Goal: Transaction & Acquisition: Obtain resource

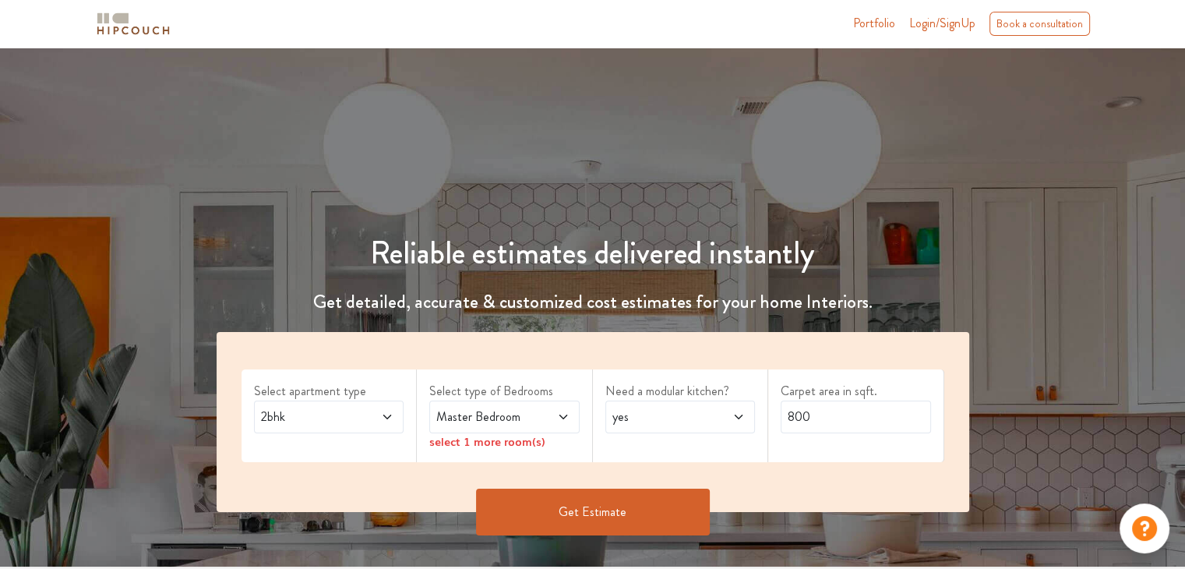
click at [383, 412] on icon at bounding box center [387, 417] width 12 height 12
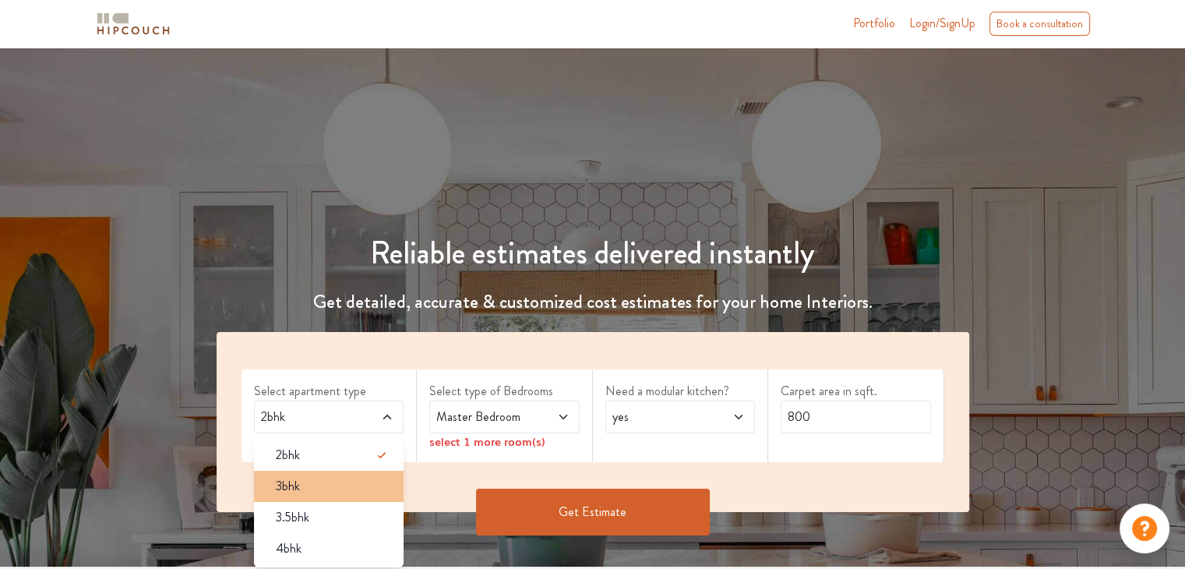
click at [335, 493] on div "3bhk" at bounding box center [333, 486] width 141 height 19
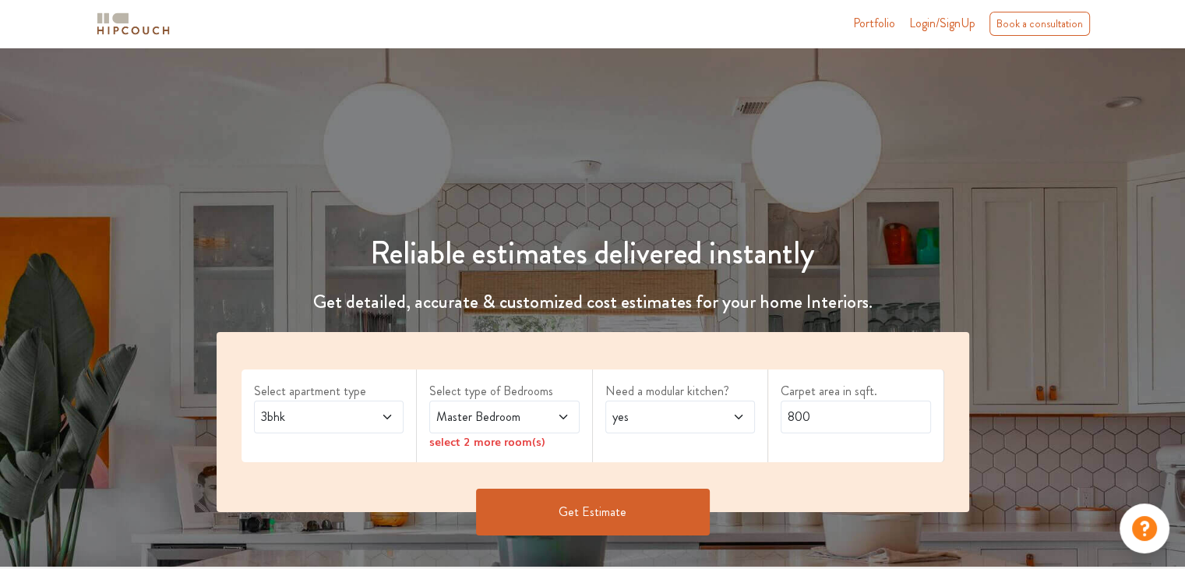
click at [570, 419] on div "Master Bedroom" at bounding box center [504, 416] width 150 height 33
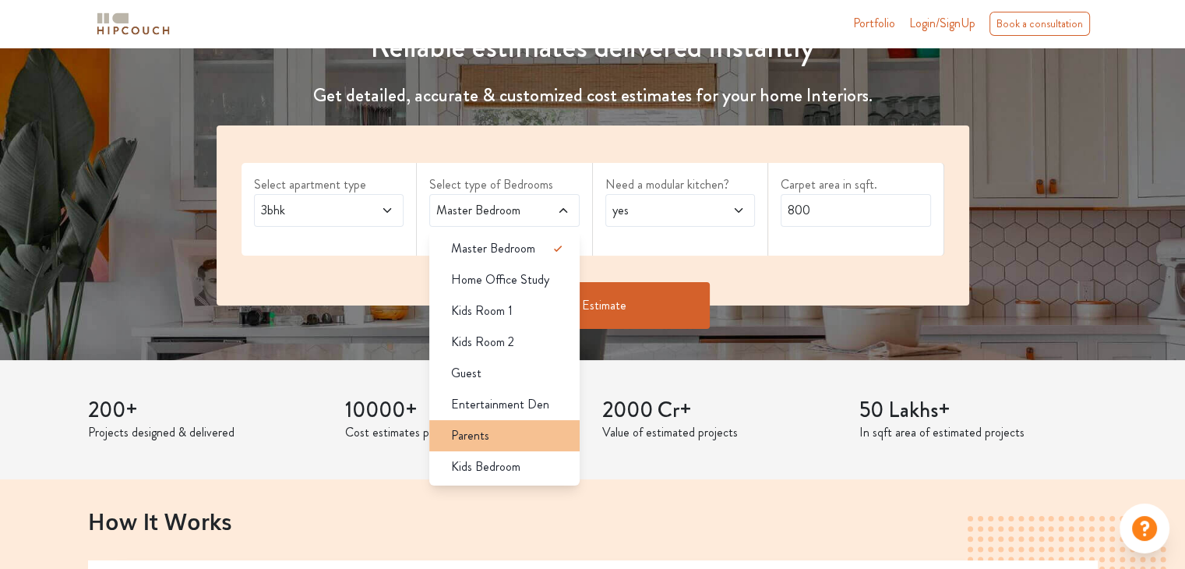
scroll to position [234, 0]
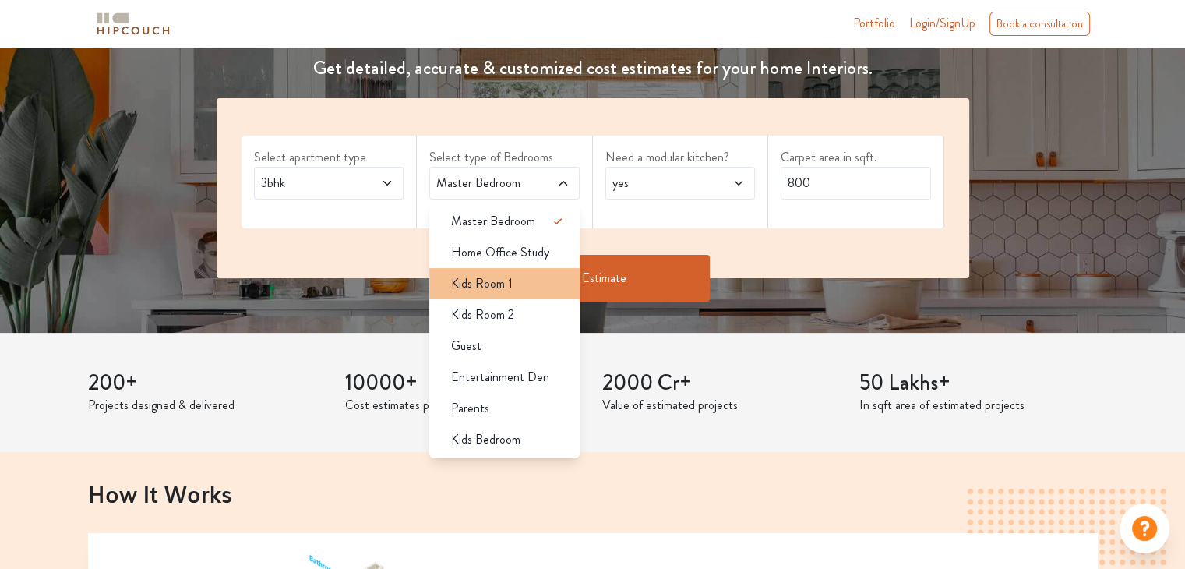
click at [509, 287] on span "Kids Room 1" at bounding box center [482, 283] width 62 height 19
click at [514, 278] on div "Kids Room 1" at bounding box center [509, 283] width 141 height 19
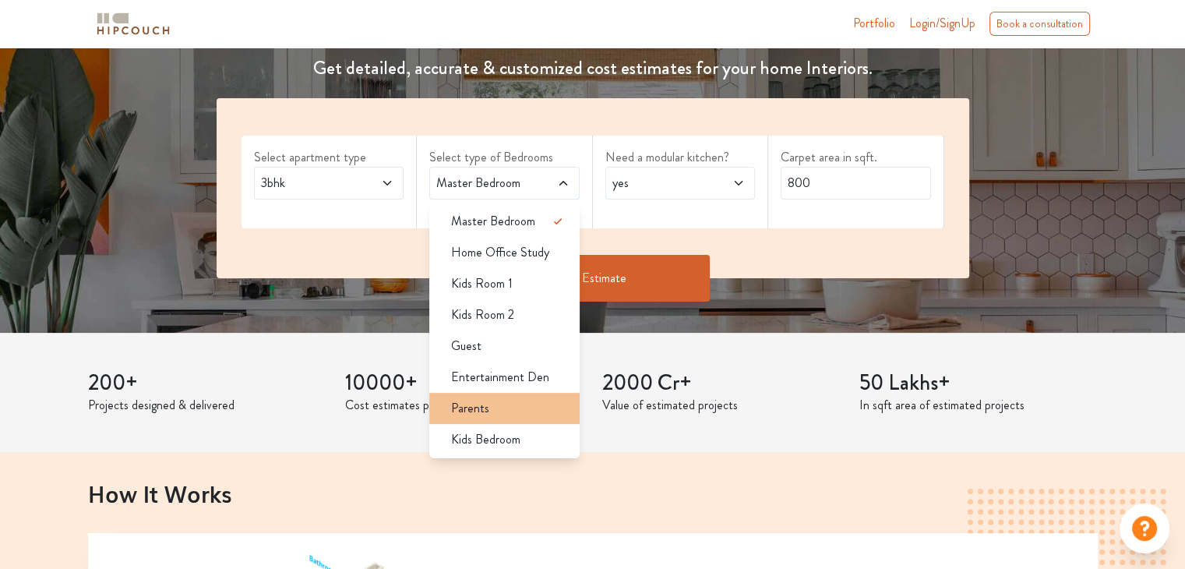
click at [483, 406] on span "Parents" at bounding box center [470, 408] width 38 height 19
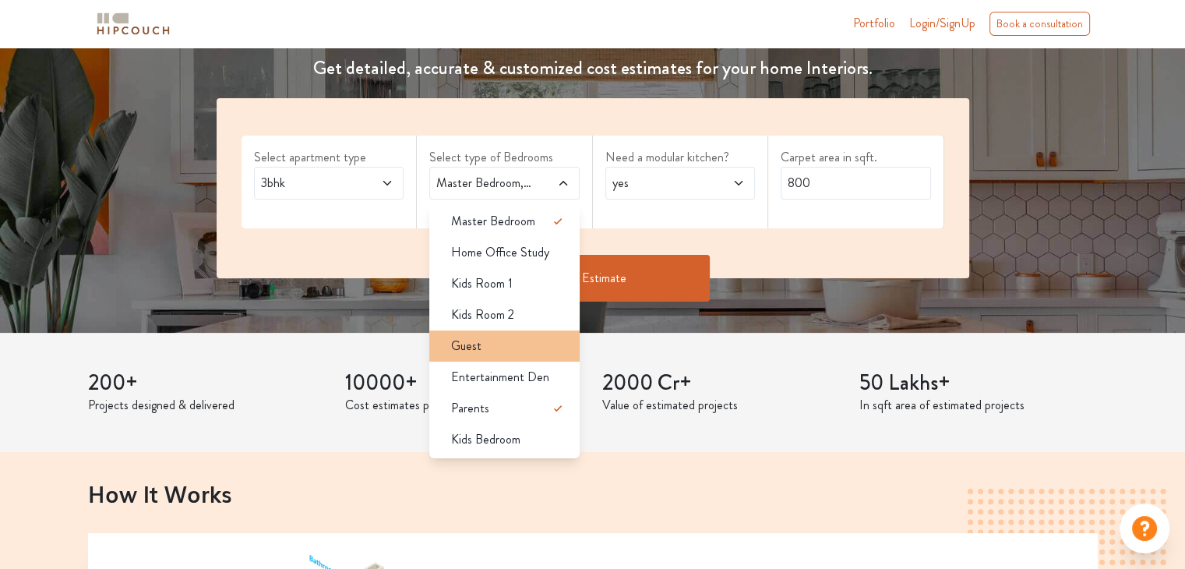
click at [486, 350] on div "Guest" at bounding box center [509, 346] width 141 height 19
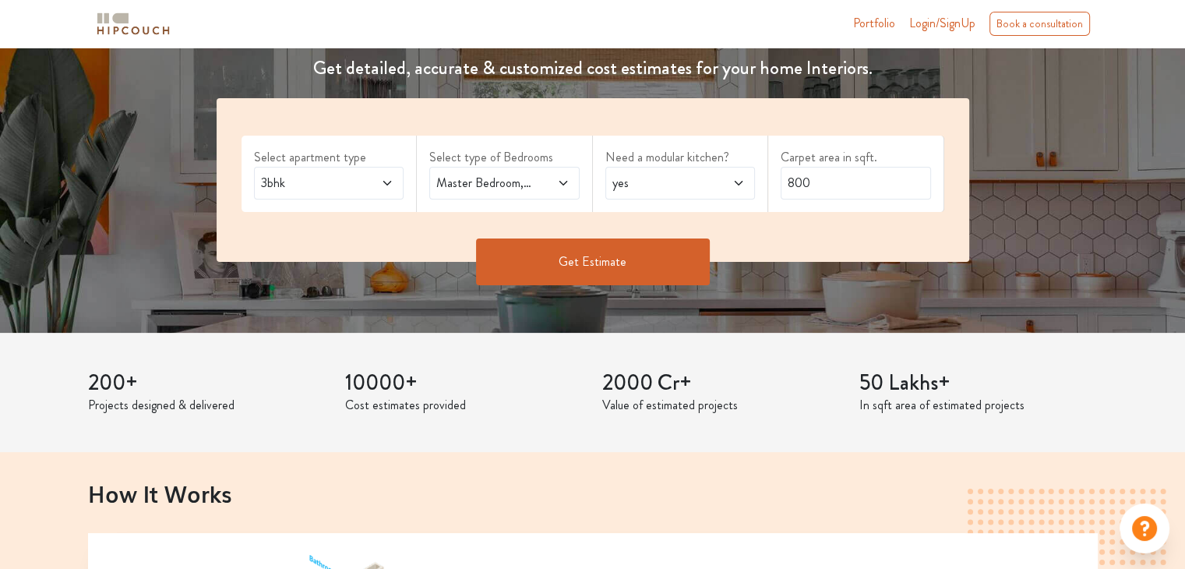
click at [665, 178] on span "yes" at bounding box center [660, 183] width 102 height 19
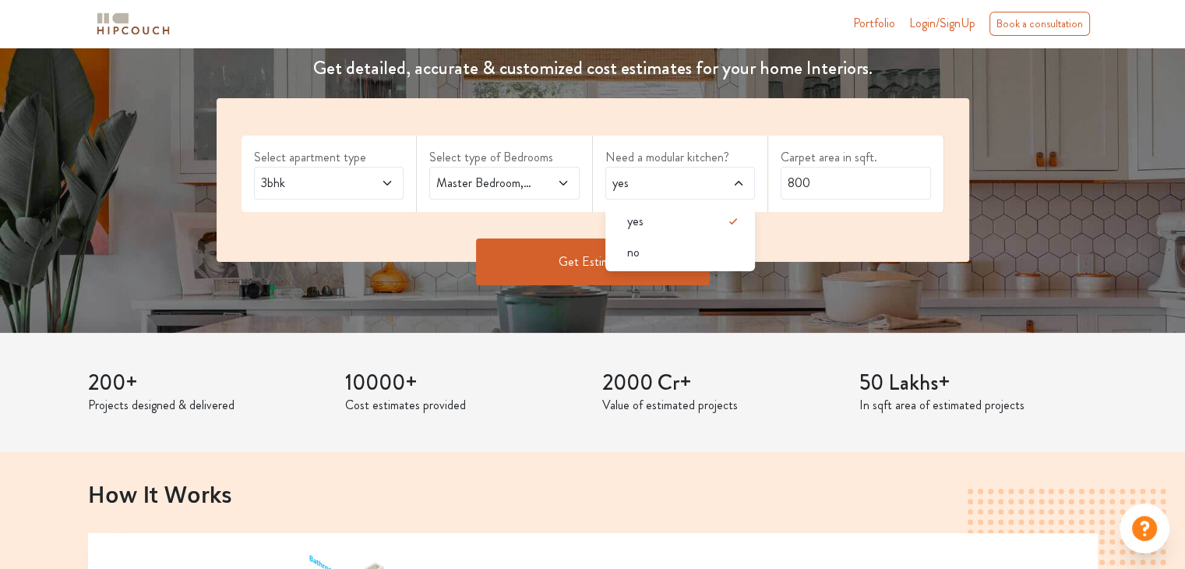
click at [665, 178] on span "yes" at bounding box center [660, 183] width 102 height 19
click at [822, 178] on input "800" at bounding box center [856, 183] width 150 height 33
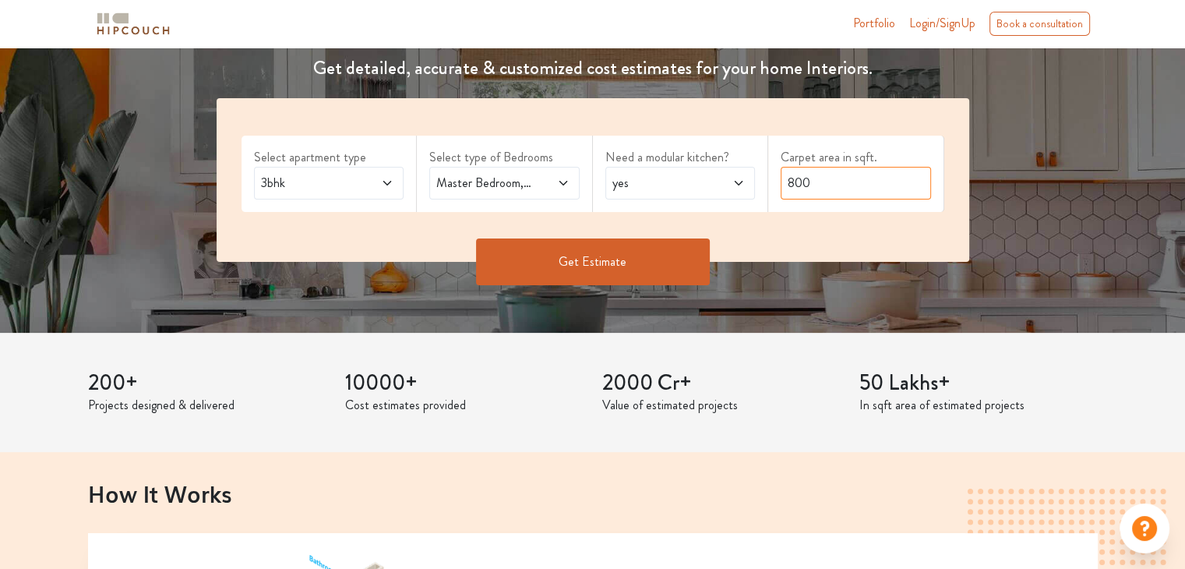
drag, startPoint x: 818, startPoint y: 181, endPoint x: 770, endPoint y: 189, distance: 48.9
click at [770, 189] on div "Carpet area in sqft. 800" at bounding box center [856, 174] width 176 height 76
drag, startPoint x: 809, startPoint y: 183, endPoint x: 792, endPoint y: 183, distance: 16.4
click at [792, 183] on input "970" at bounding box center [856, 183] width 150 height 33
type input "960"
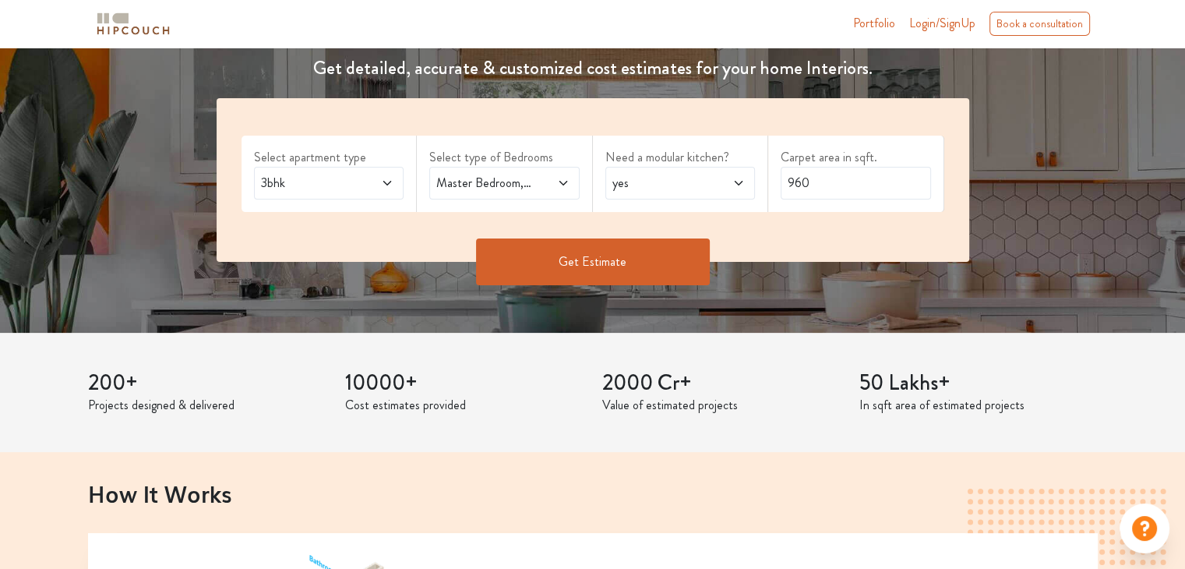
click at [624, 255] on button "Get Estimate" at bounding box center [593, 261] width 234 height 47
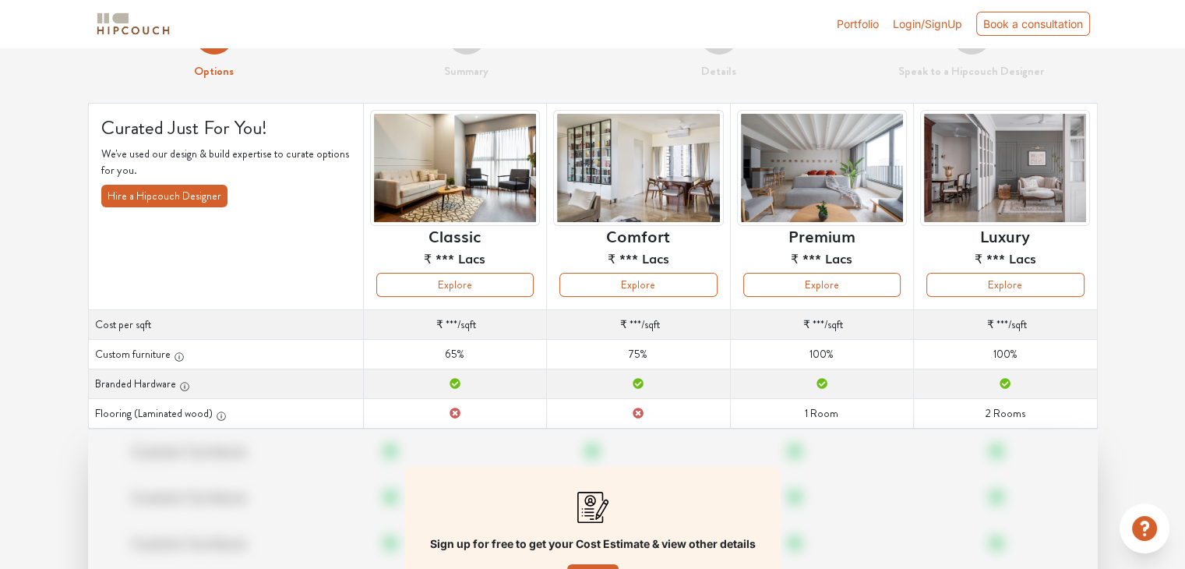
scroll to position [78, 0]
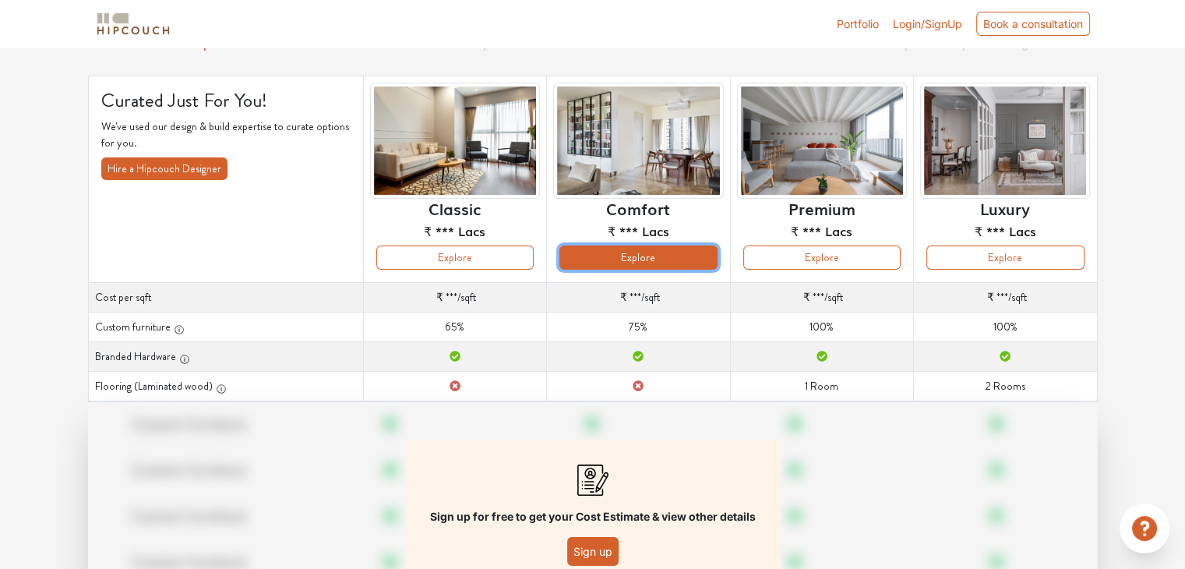
click at [657, 258] on button "Explore" at bounding box center [637, 257] width 157 height 24
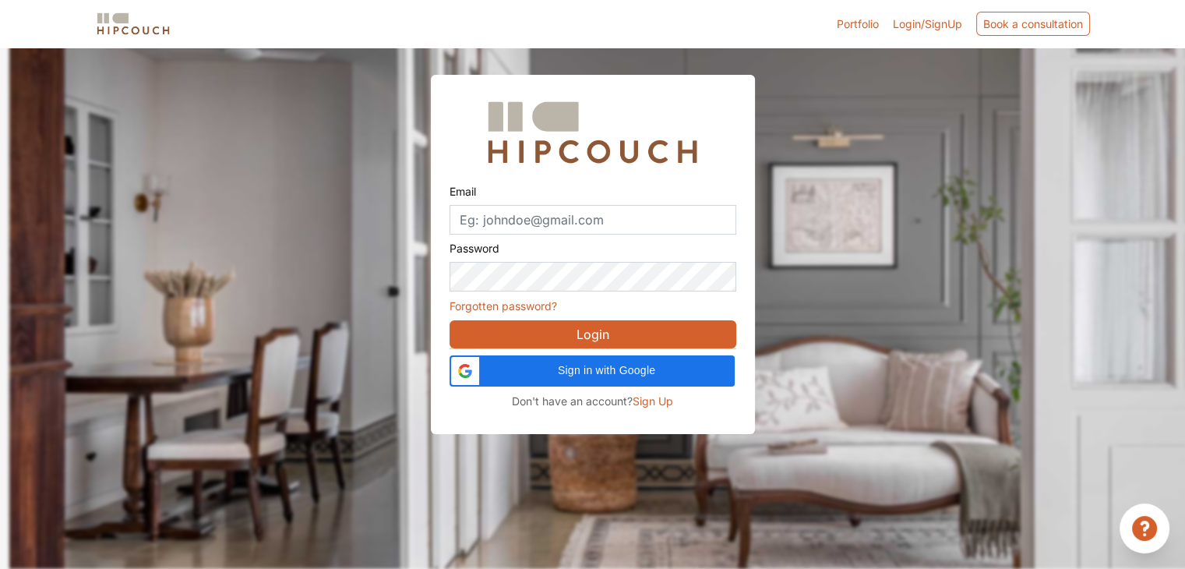
scroll to position [47, 0]
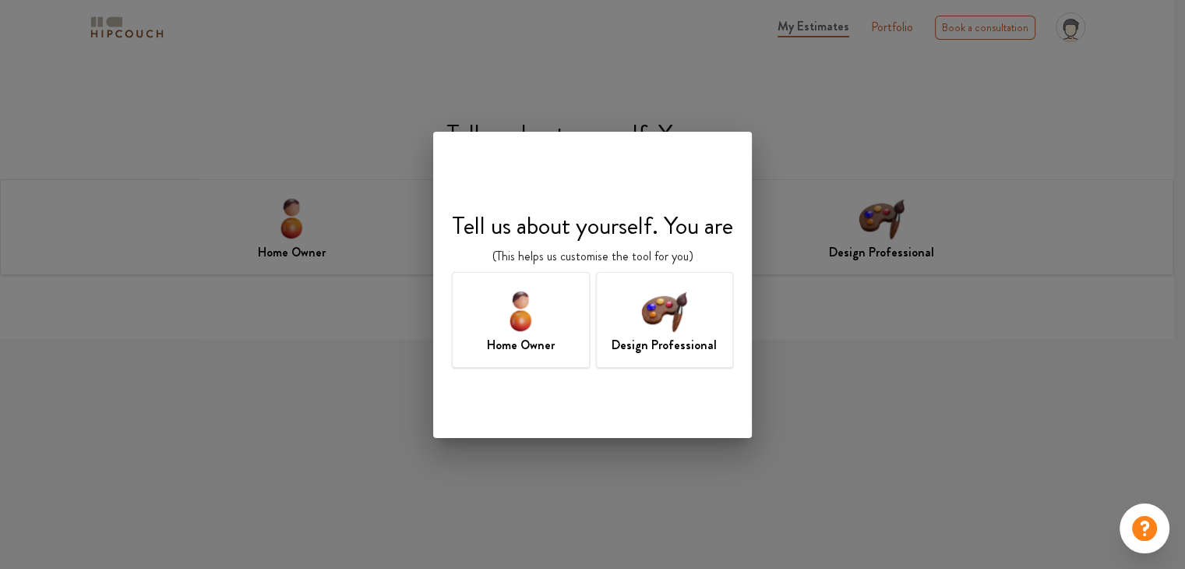
click at [635, 322] on div "Design Professional" at bounding box center [665, 320] width 138 height 96
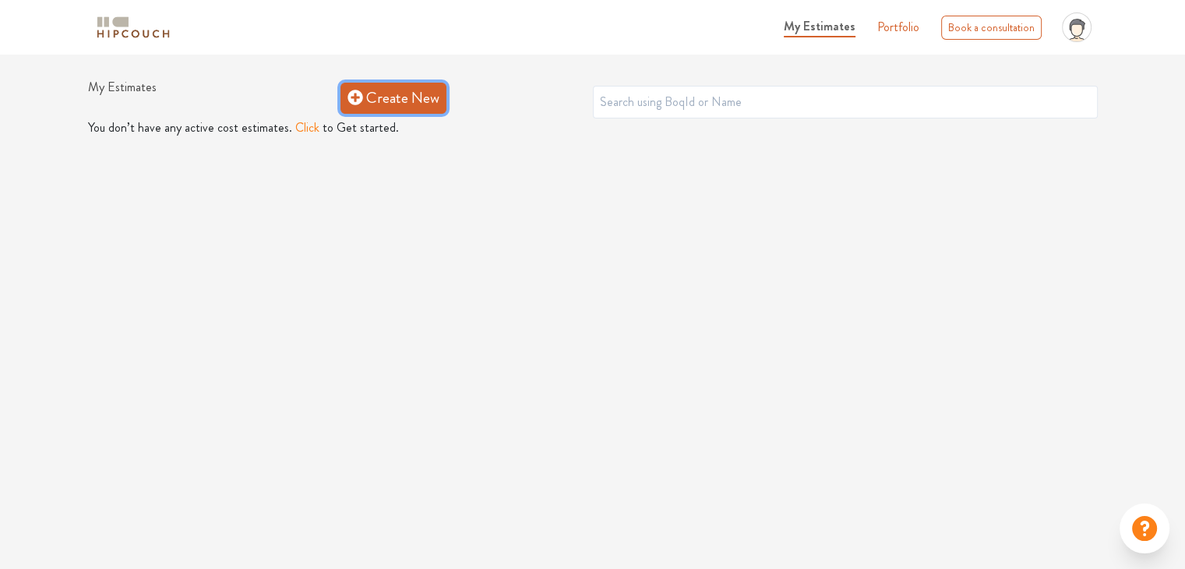
click at [386, 98] on link "Create New" at bounding box center [393, 98] width 106 height 31
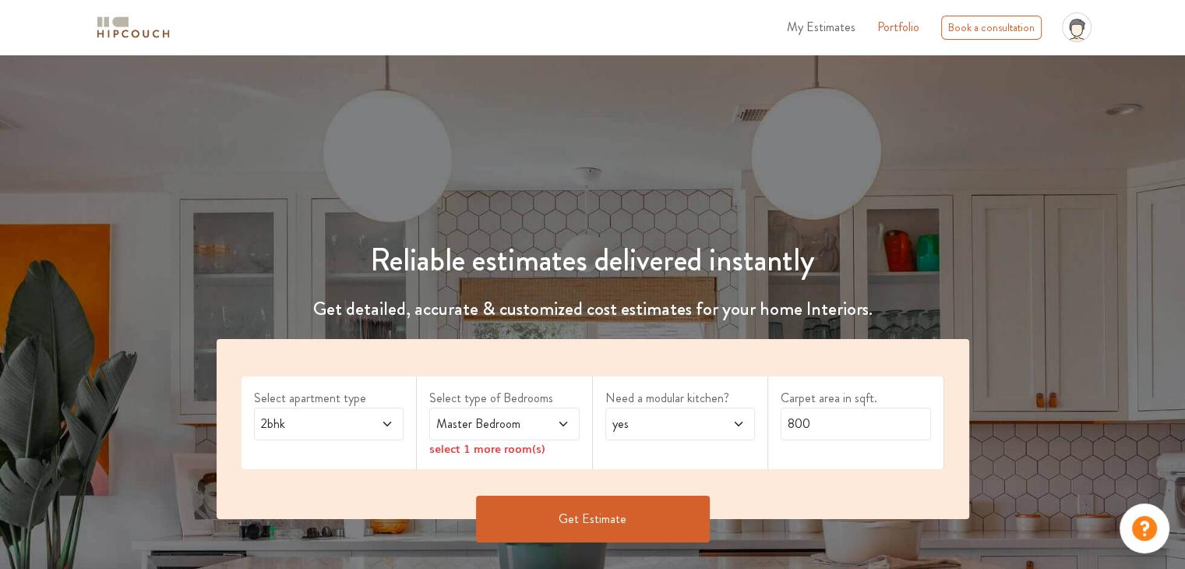
click at [383, 422] on icon at bounding box center [387, 424] width 12 height 12
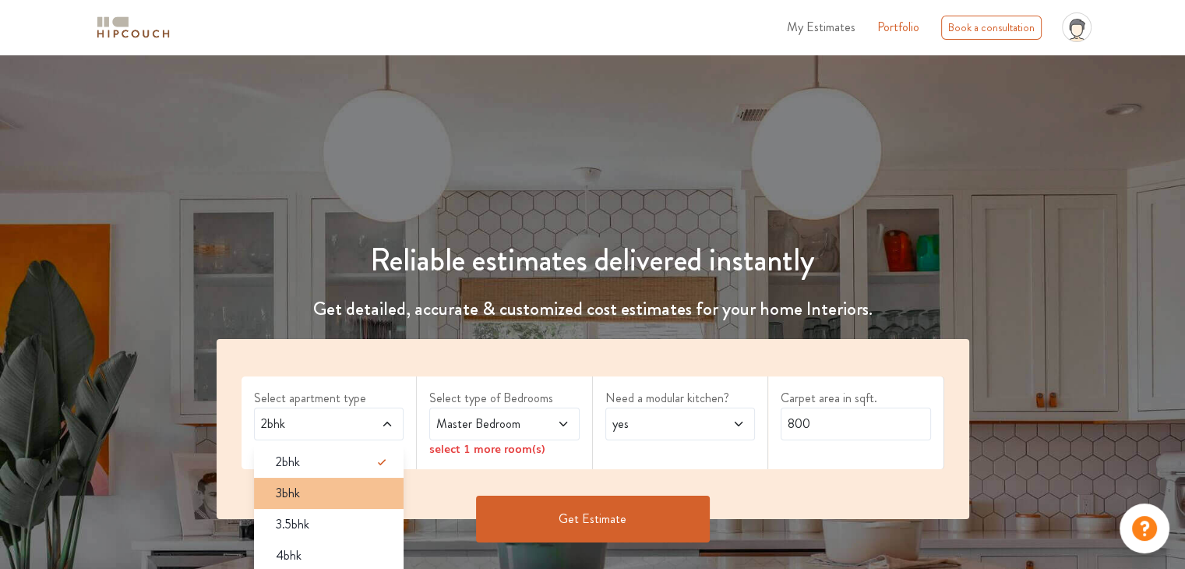
click at [334, 497] on div "3bhk" at bounding box center [333, 493] width 141 height 19
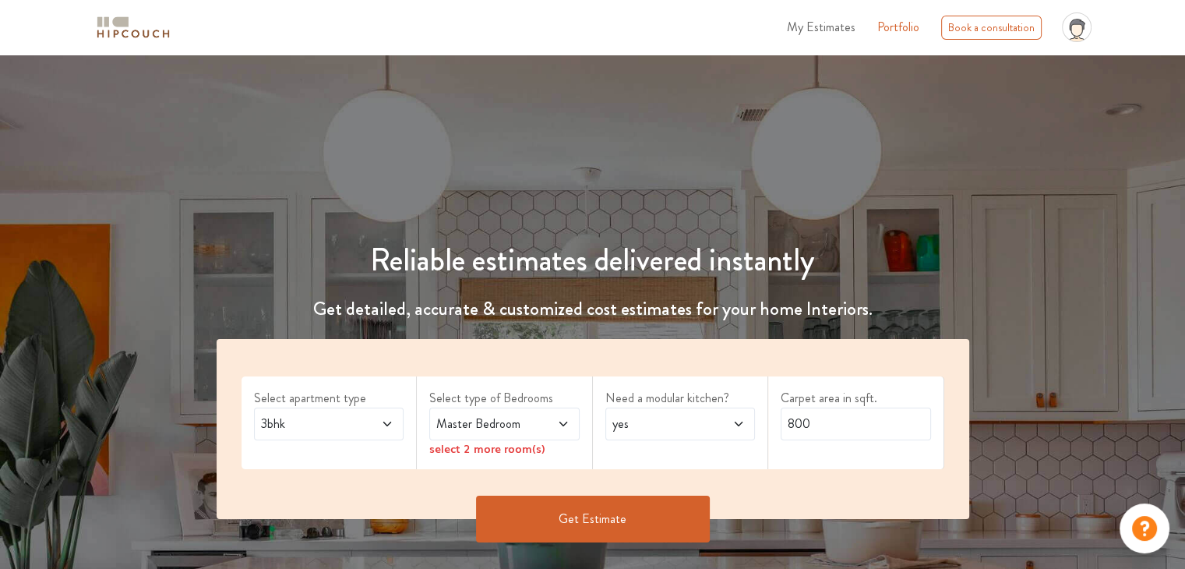
click at [572, 416] on div "Master Bedroom" at bounding box center [504, 423] width 150 height 33
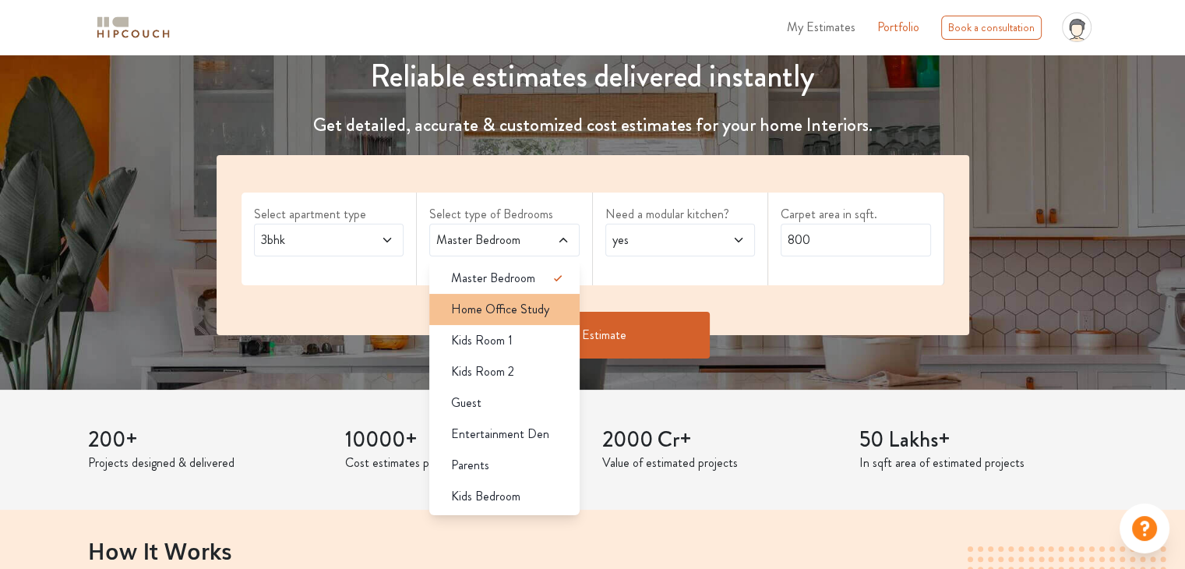
scroll to position [312, 0]
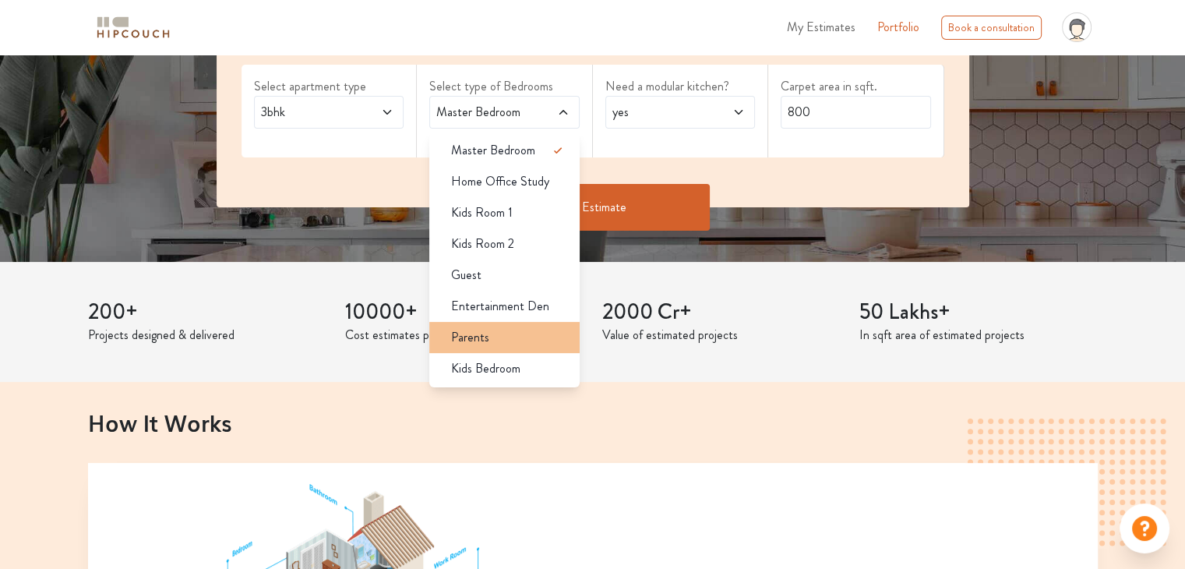
click at [527, 332] on div "Parents" at bounding box center [509, 337] width 141 height 19
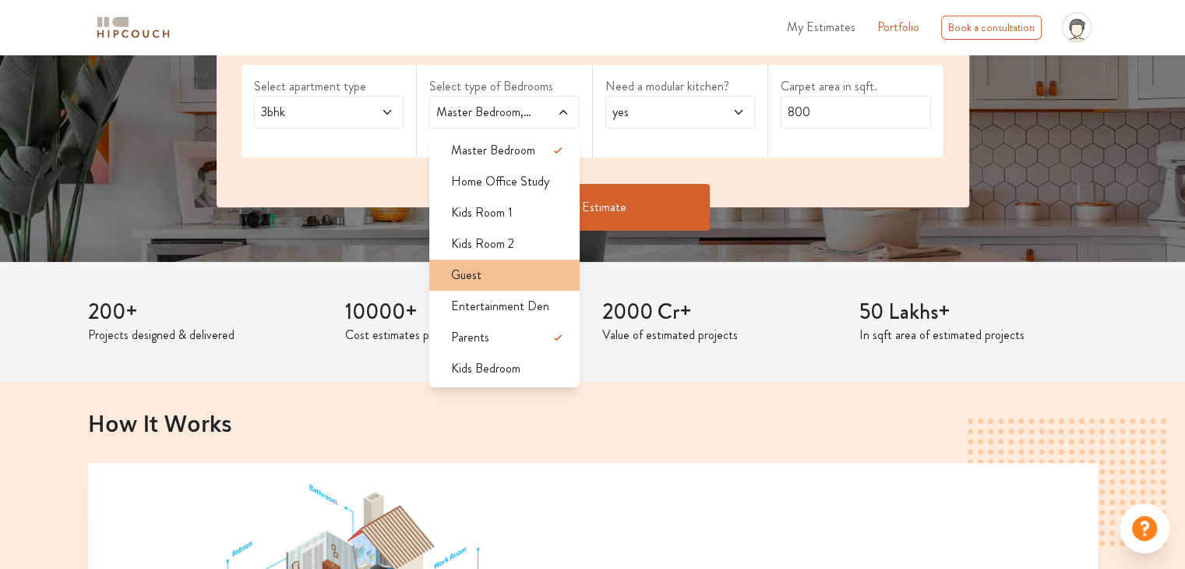
click at [524, 270] on div "Guest" at bounding box center [509, 275] width 141 height 19
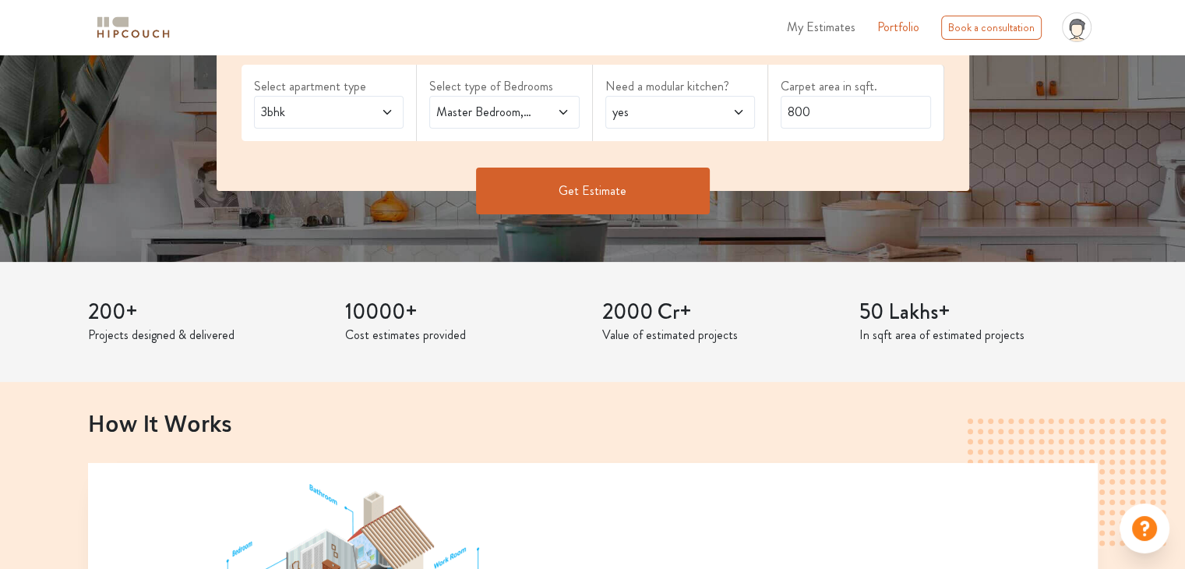
click at [714, 114] on span at bounding box center [727, 112] width 34 height 19
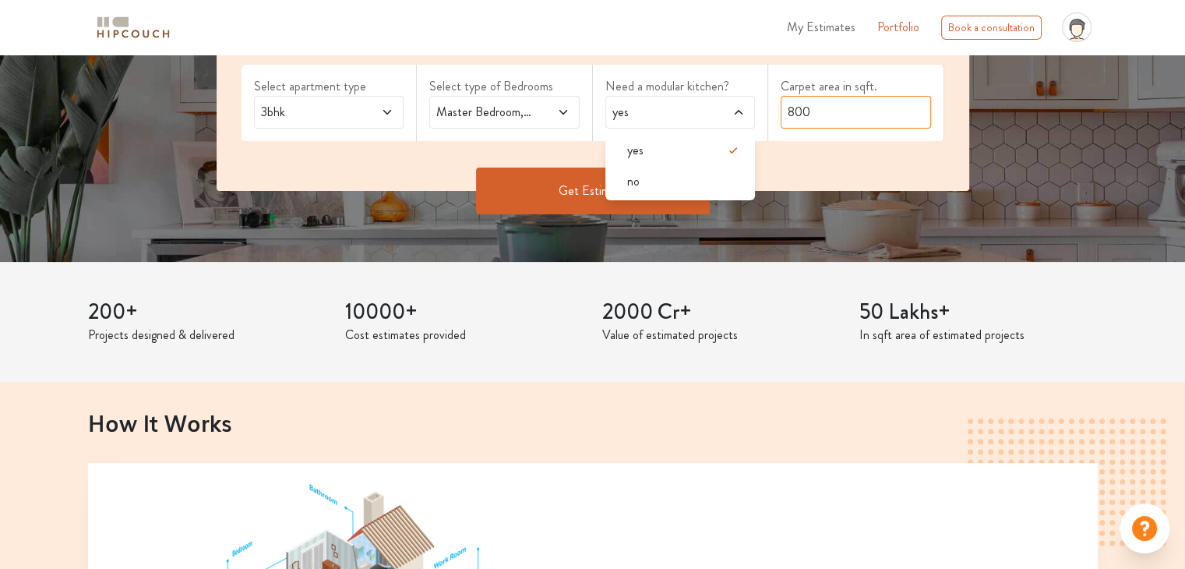
click at [889, 113] on input "800" at bounding box center [856, 112] width 150 height 33
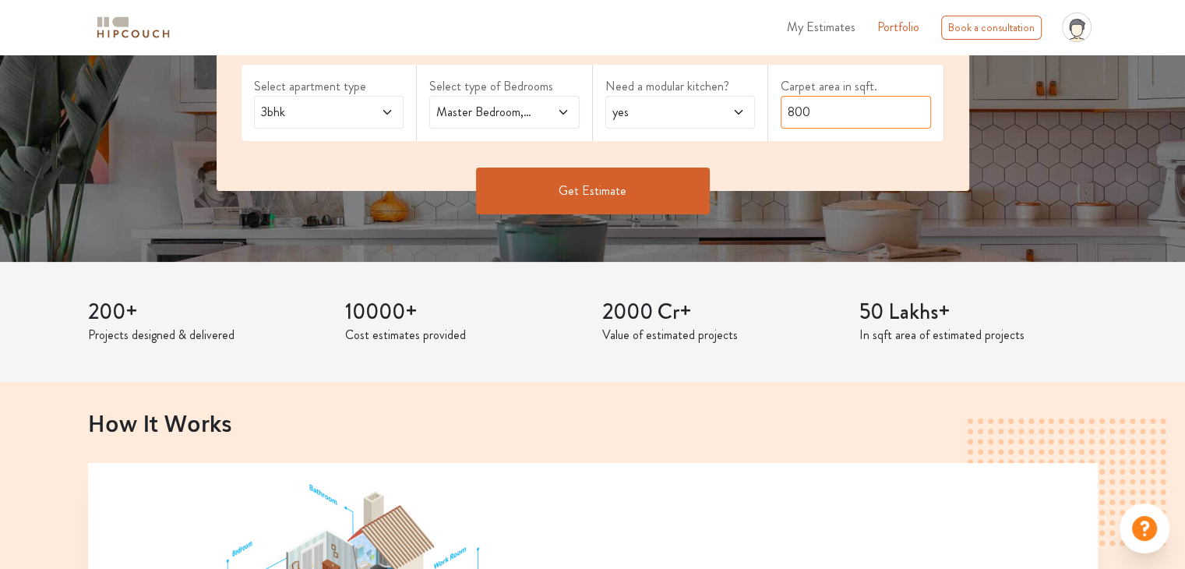
drag, startPoint x: 838, startPoint y: 114, endPoint x: 714, endPoint y: 122, distance: 124.1
click at [716, 122] on div "Select apartment type 3bhk Select type of Bedrooms Master Bedroom,Guest,Parents…" at bounding box center [593, 109] width 752 height 164
type input "960"
click at [646, 188] on button "Get Estimate" at bounding box center [593, 190] width 234 height 47
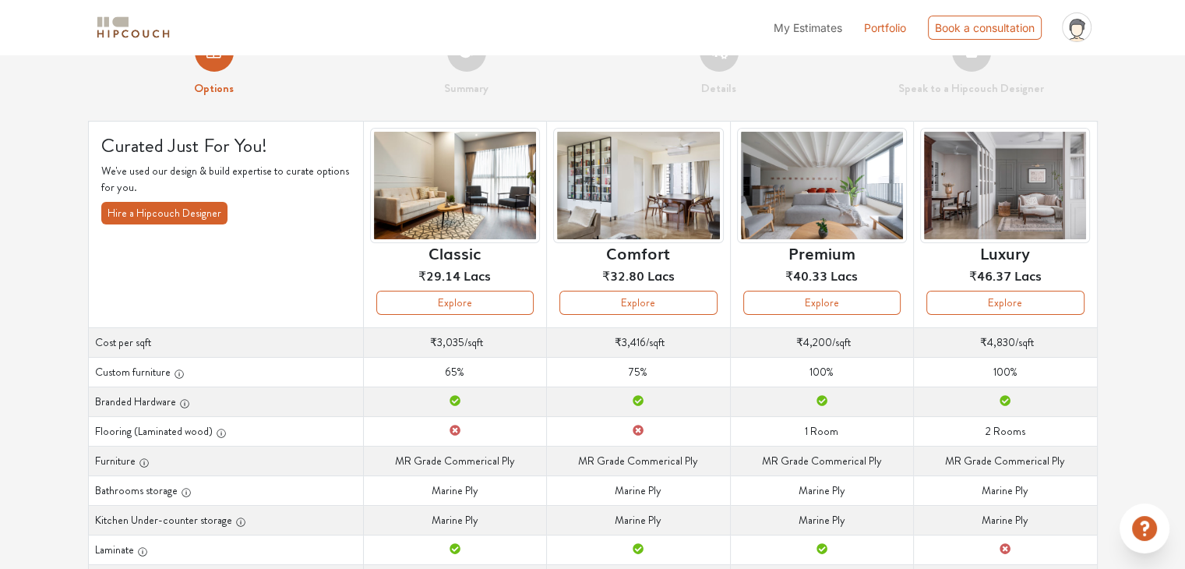
scroll to position [78, 0]
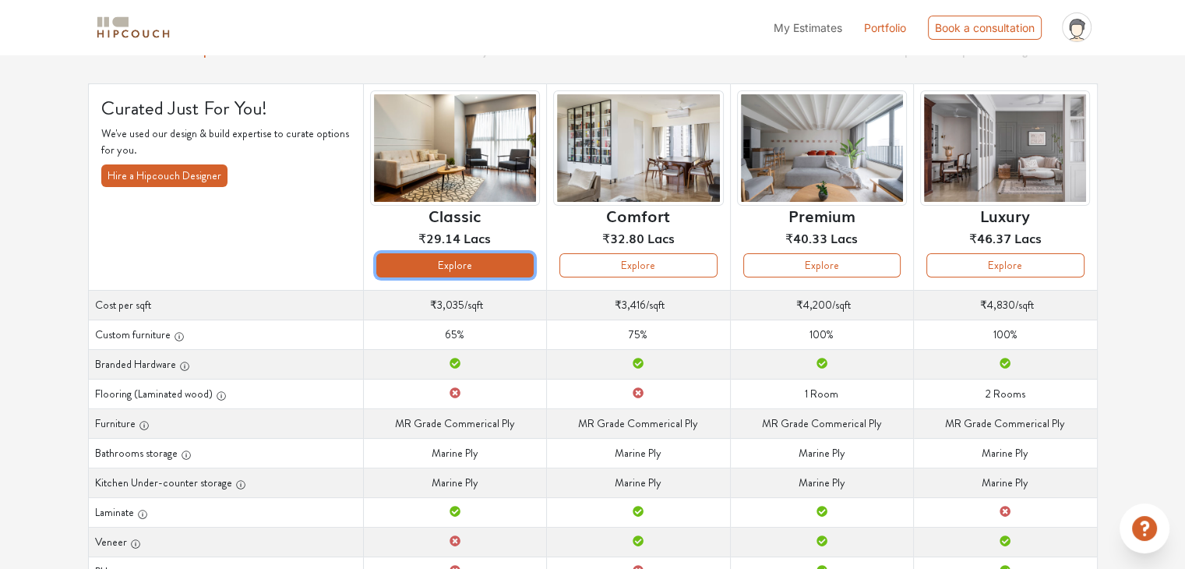
click at [428, 272] on button "Explore" at bounding box center [454, 265] width 157 height 24
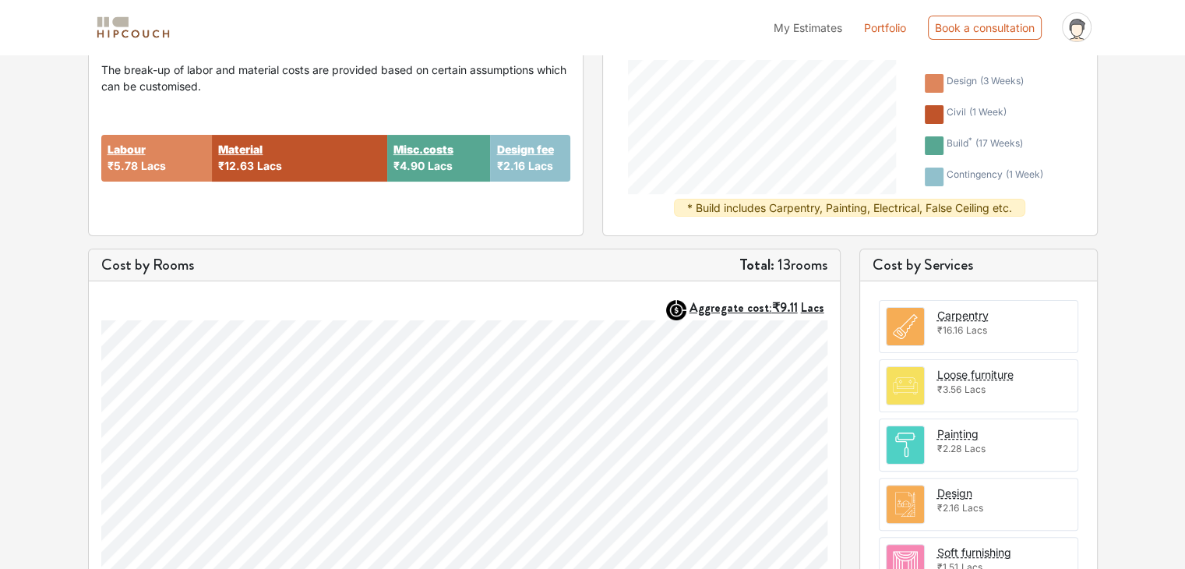
scroll to position [78, 0]
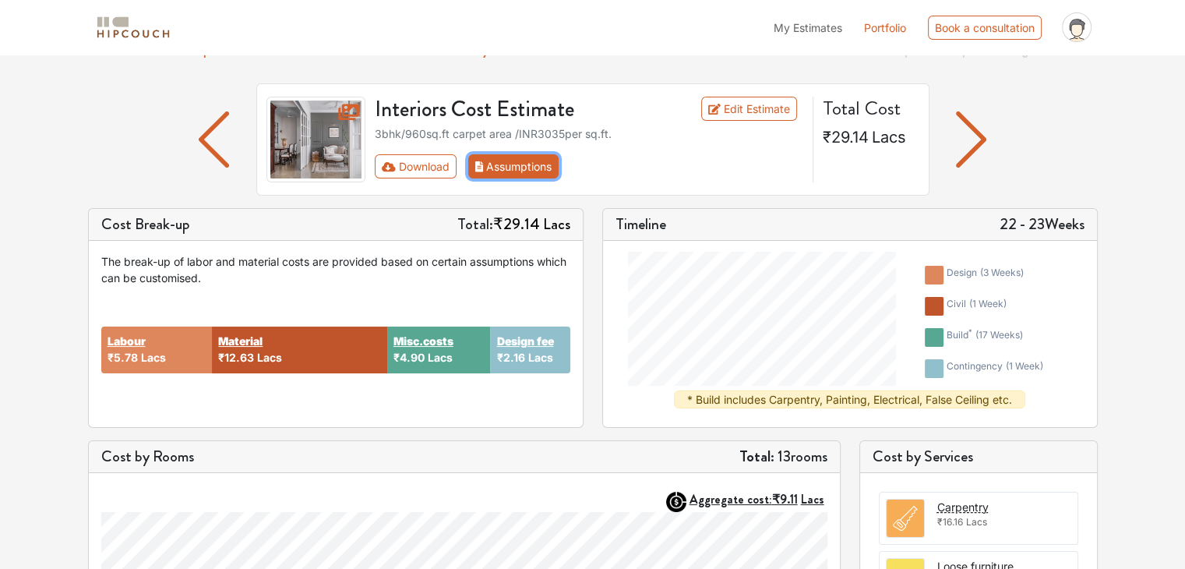
click at [540, 159] on button "Assumptions" at bounding box center [513, 166] width 91 height 24
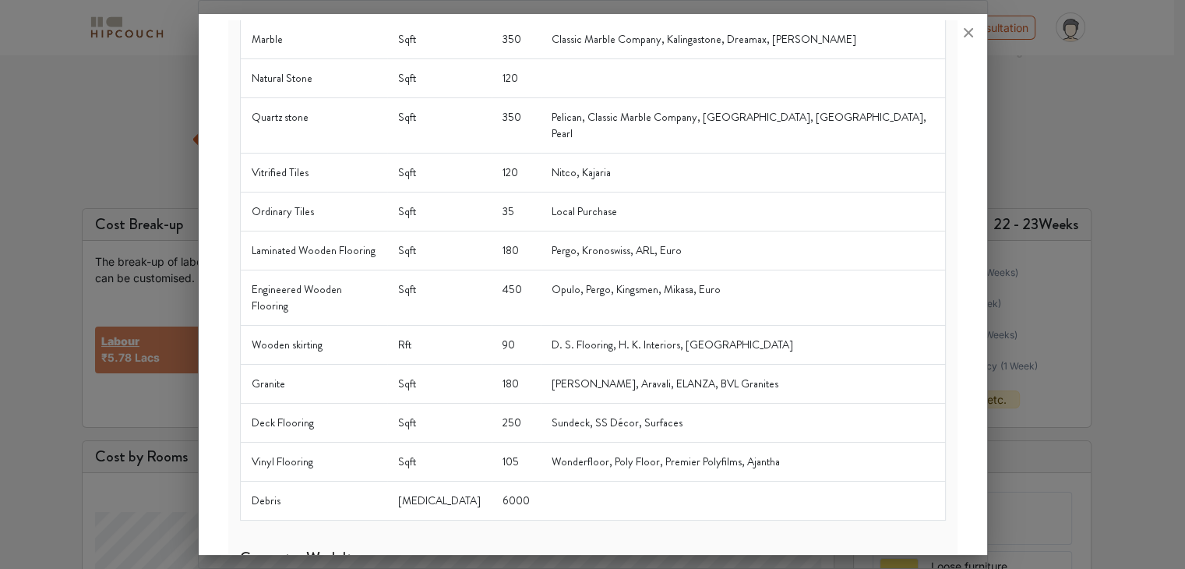
scroll to position [0, 0]
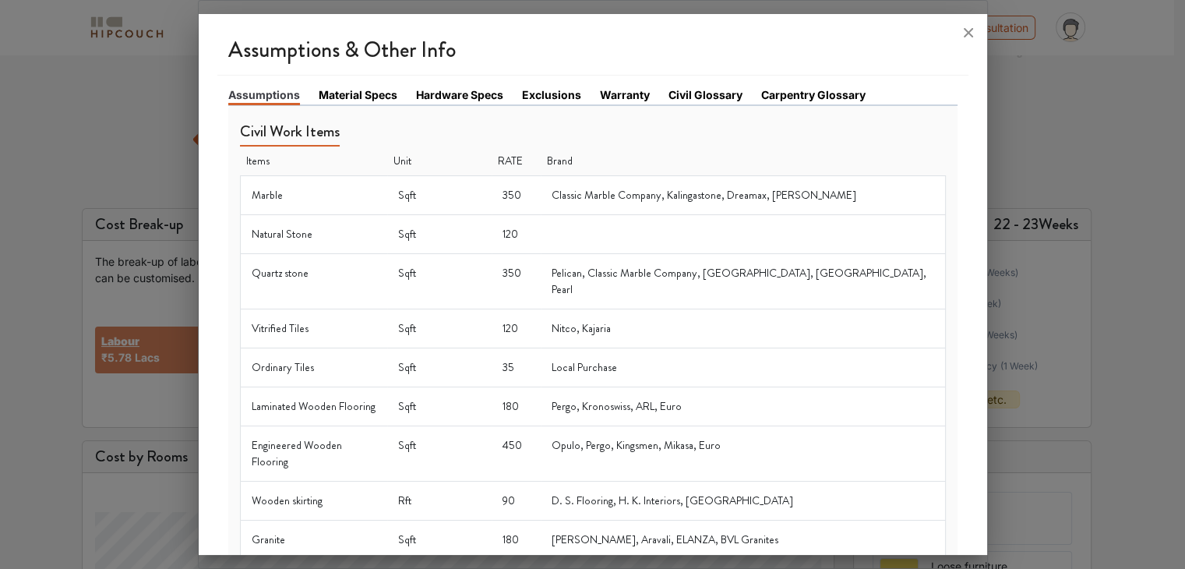
click at [516, 197] on td "350" at bounding box center [516, 194] width 49 height 39
click at [361, 97] on link "Material Specs" at bounding box center [358, 94] width 79 height 16
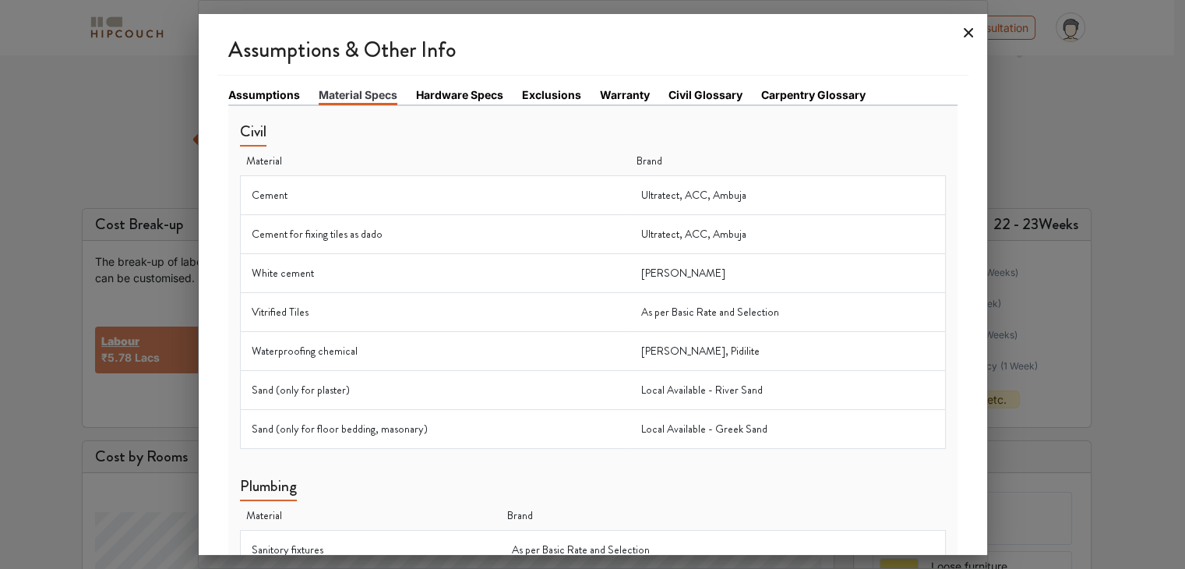
click at [966, 33] on icon at bounding box center [968, 32] width 9 height 9
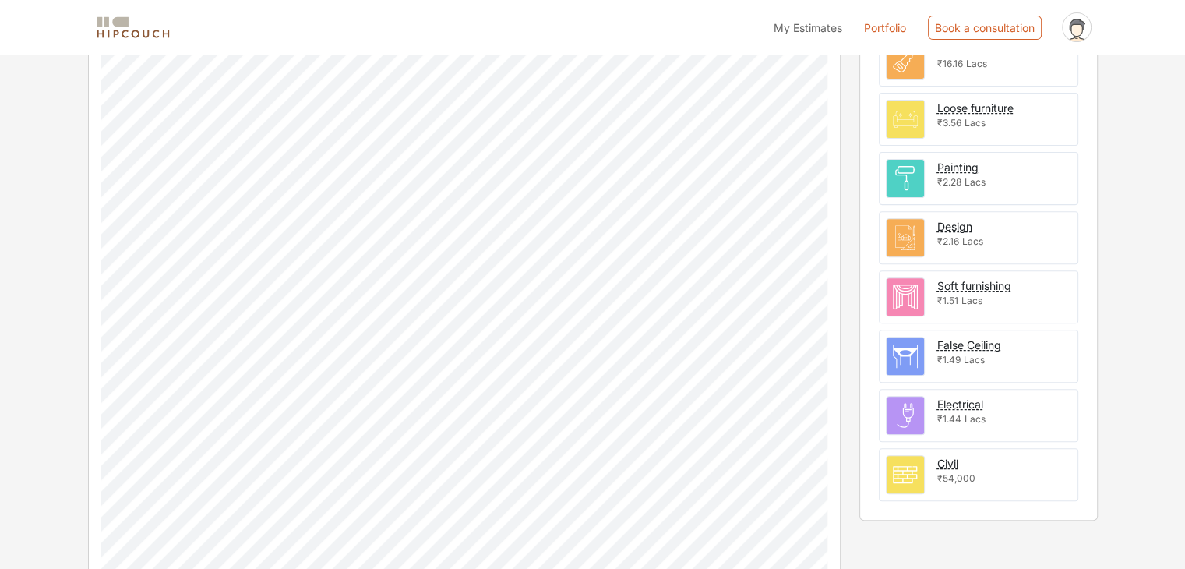
scroll to position [545, 0]
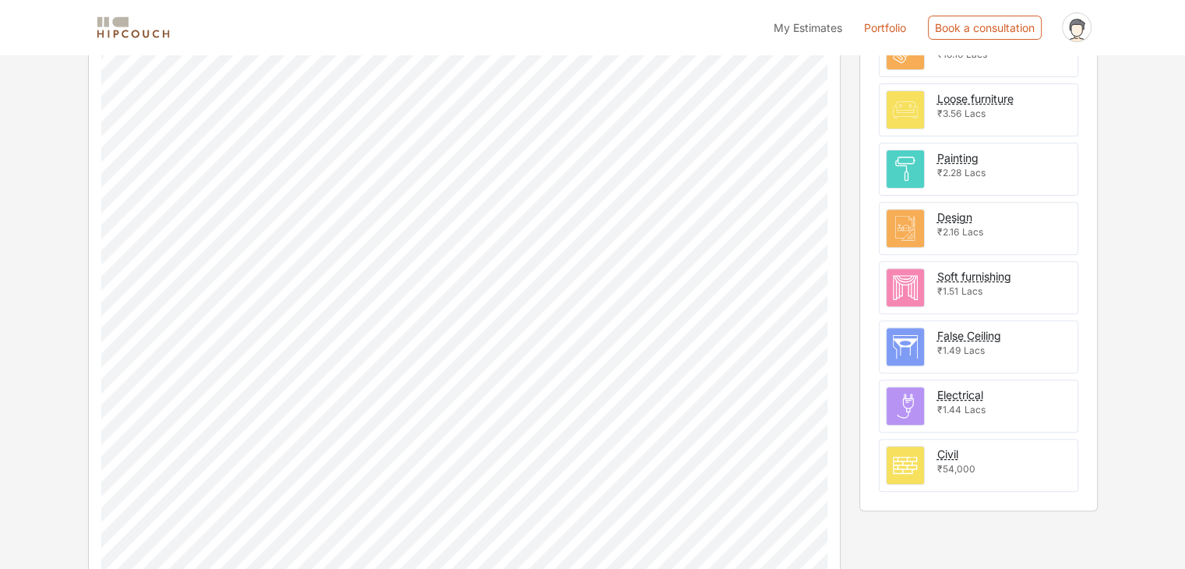
click at [912, 450] on img at bounding box center [904, 464] width 37 height 37
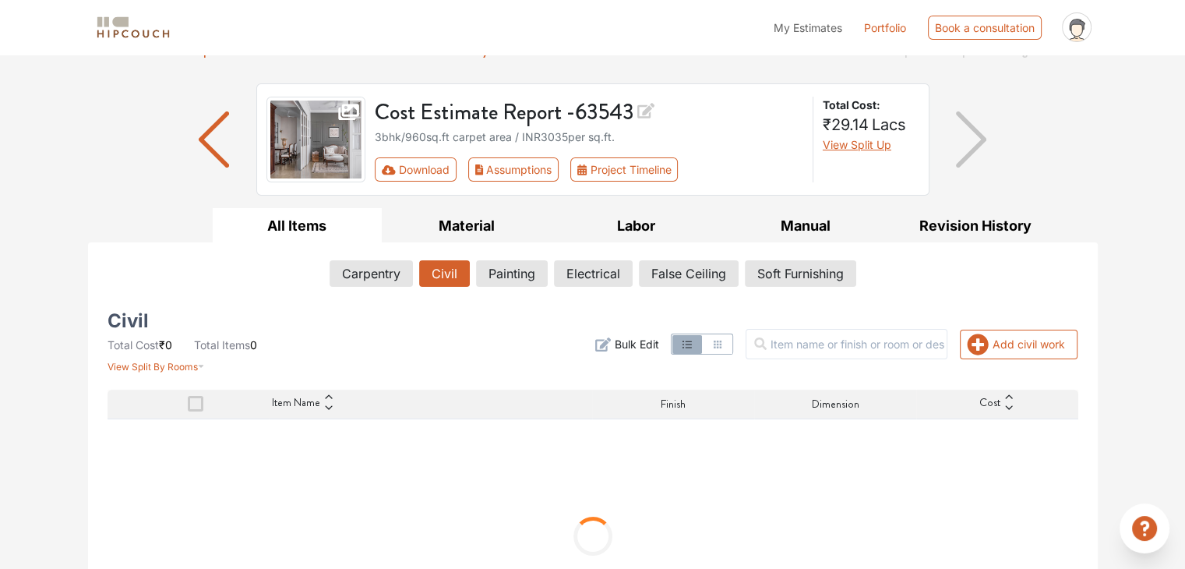
scroll to position [156, 0]
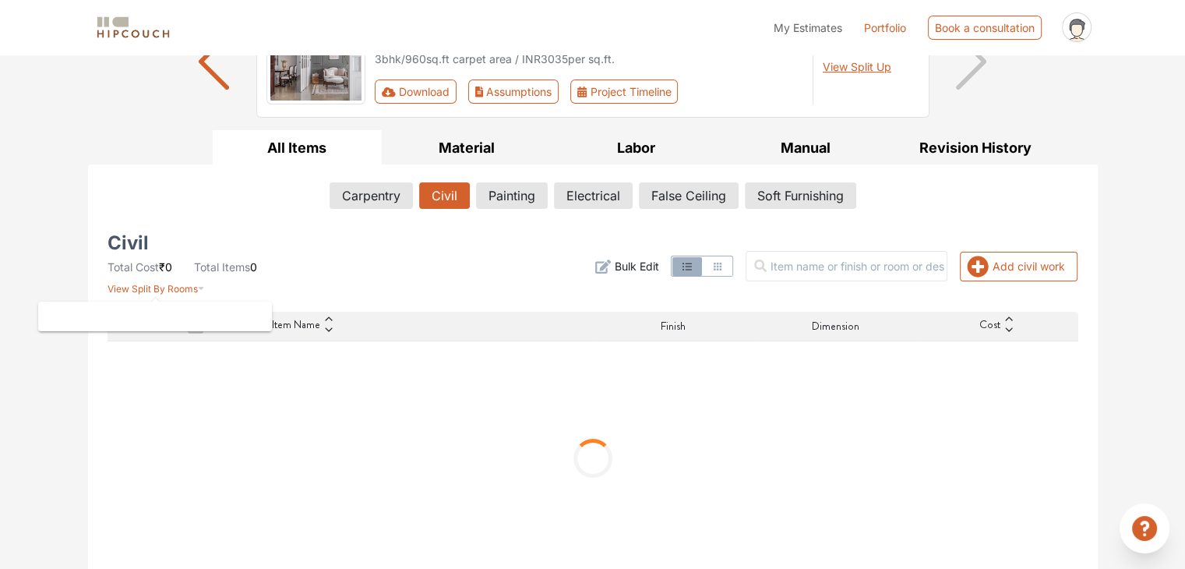
click at [146, 284] on span "View Split By Rooms" at bounding box center [152, 289] width 90 height 12
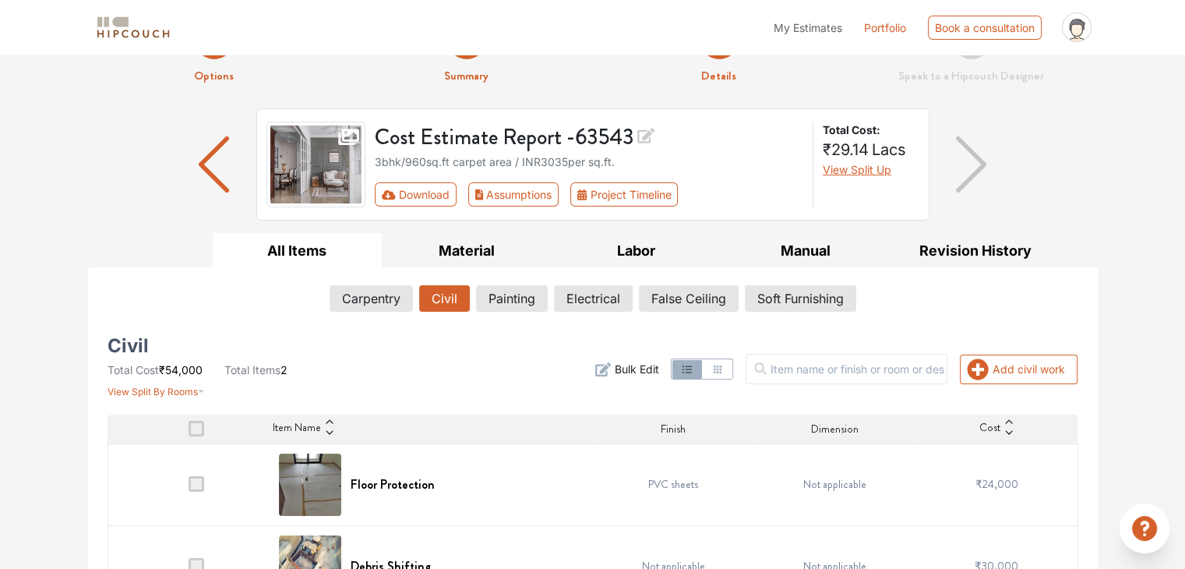
scroll to position [103, 0]
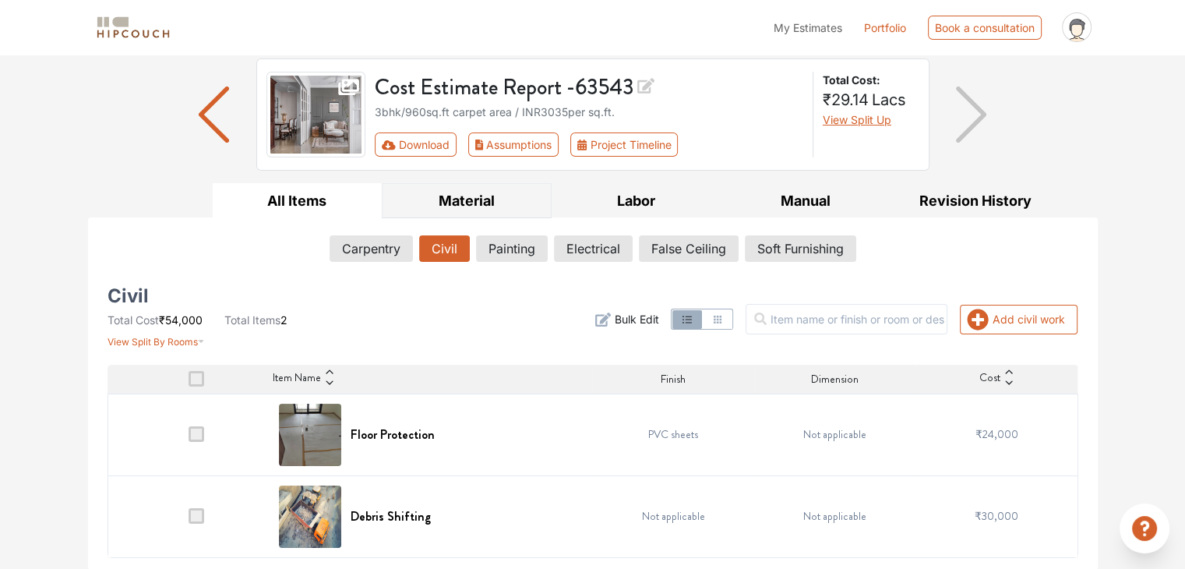
click at [464, 204] on button "Material" at bounding box center [467, 200] width 170 height 35
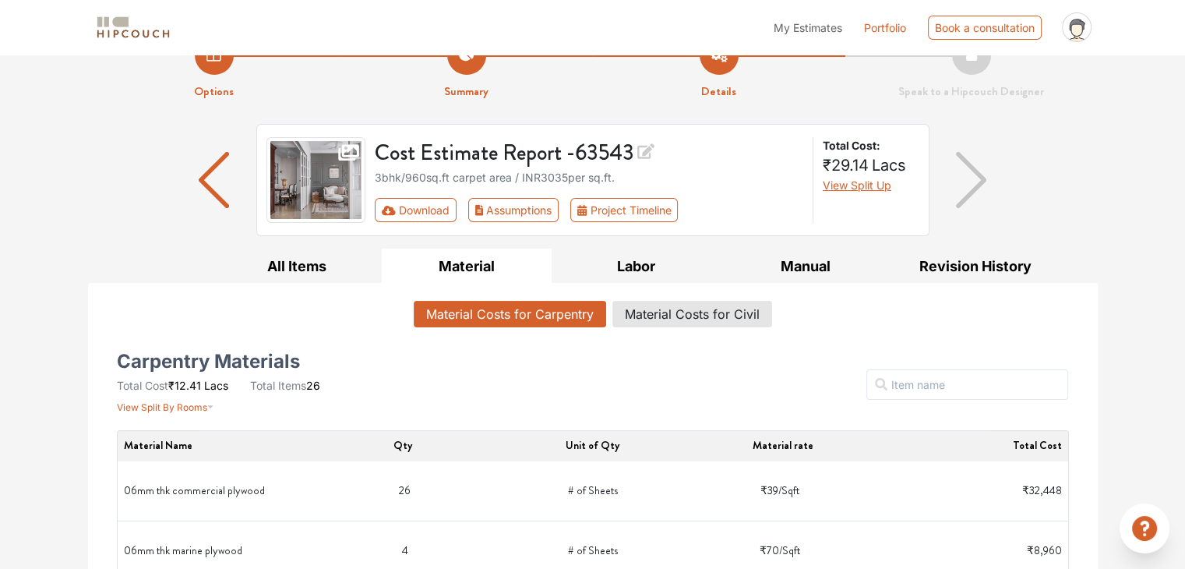
scroll to position [25, 0]
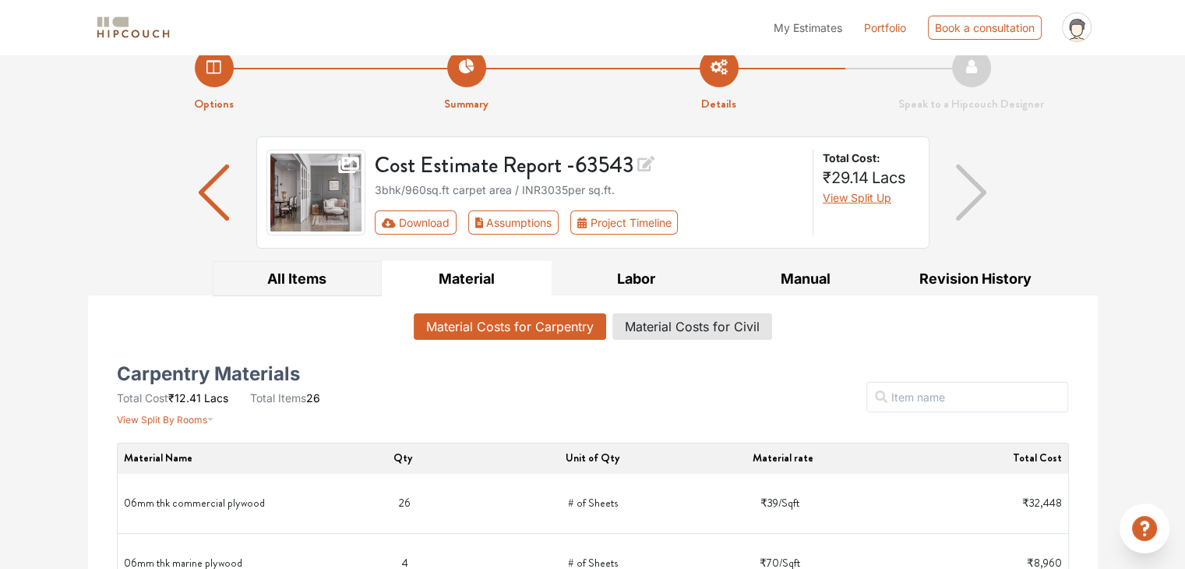
click at [346, 279] on button "All Items" at bounding box center [298, 278] width 170 height 35
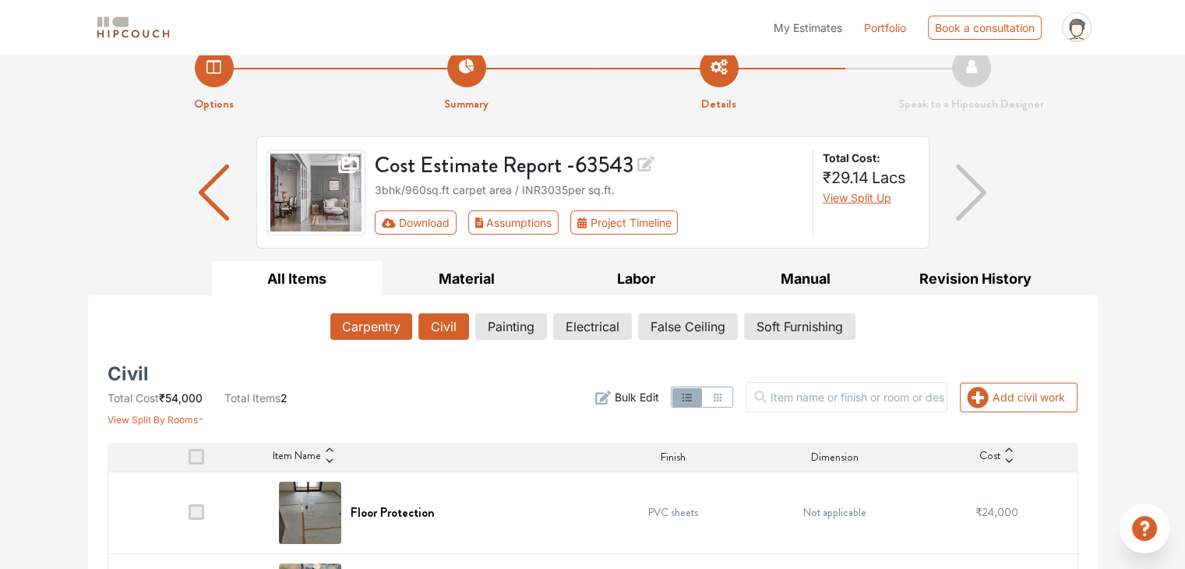
click at [372, 325] on button "Carpentry" at bounding box center [371, 326] width 82 height 26
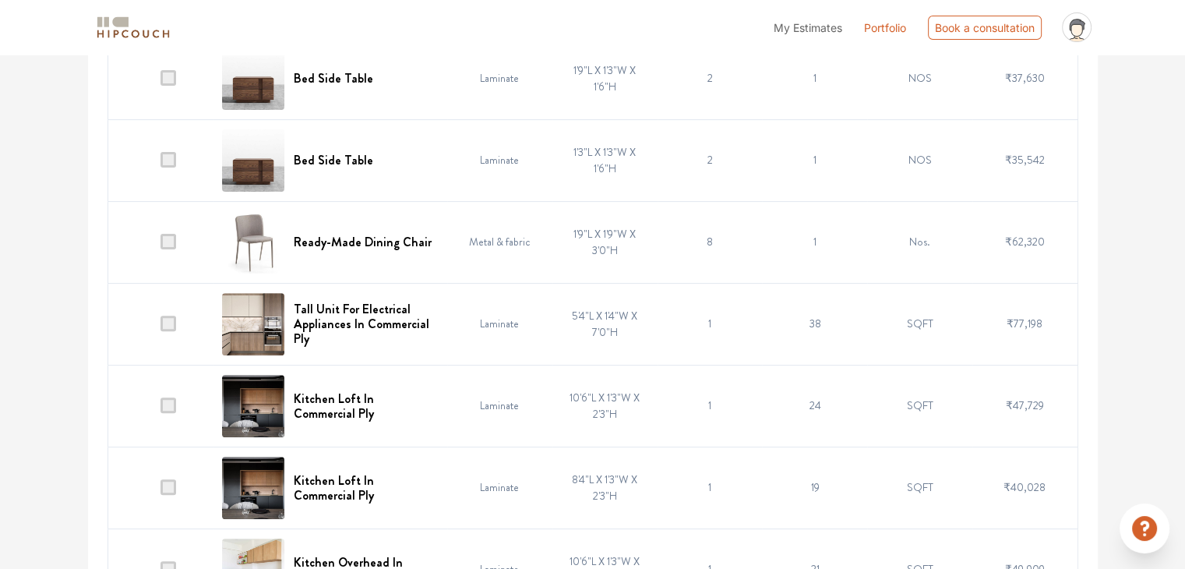
scroll to position [485, 0]
